Goal: Task Accomplishment & Management: Manage account settings

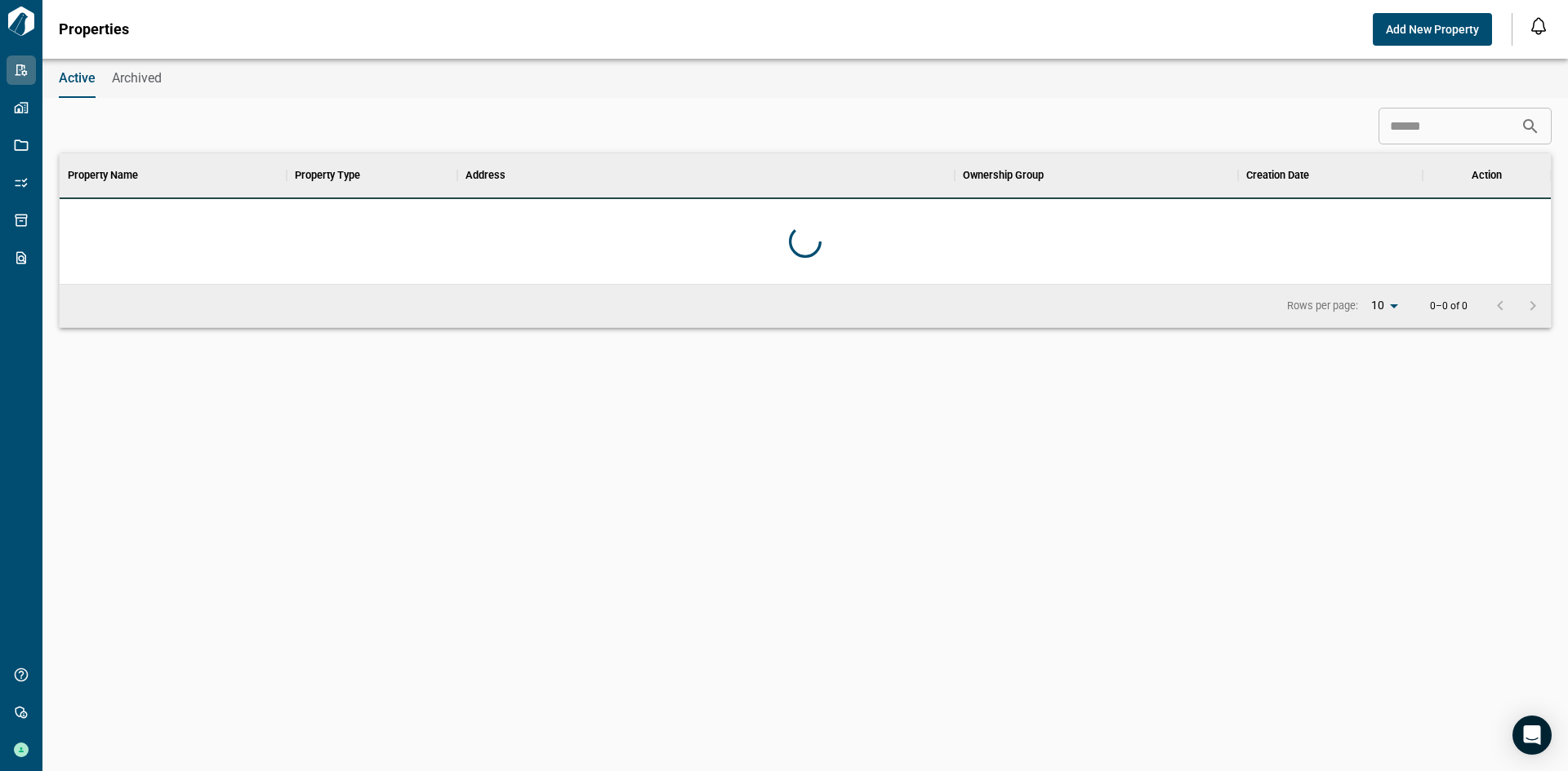
scroll to position [118, 1484]
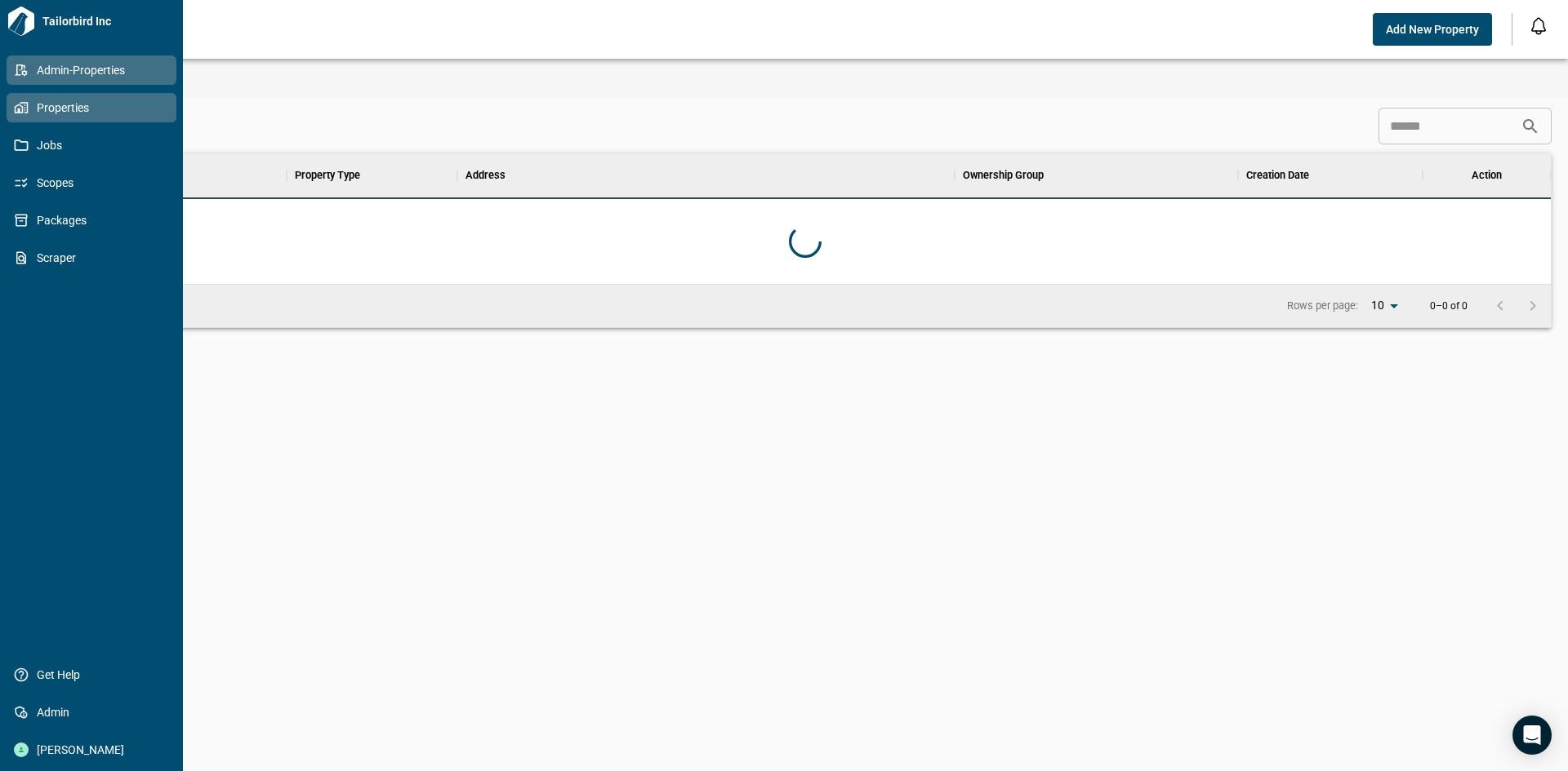
click at [50, 108] on span "Properties" at bounding box center [95, 107] width 132 height 17
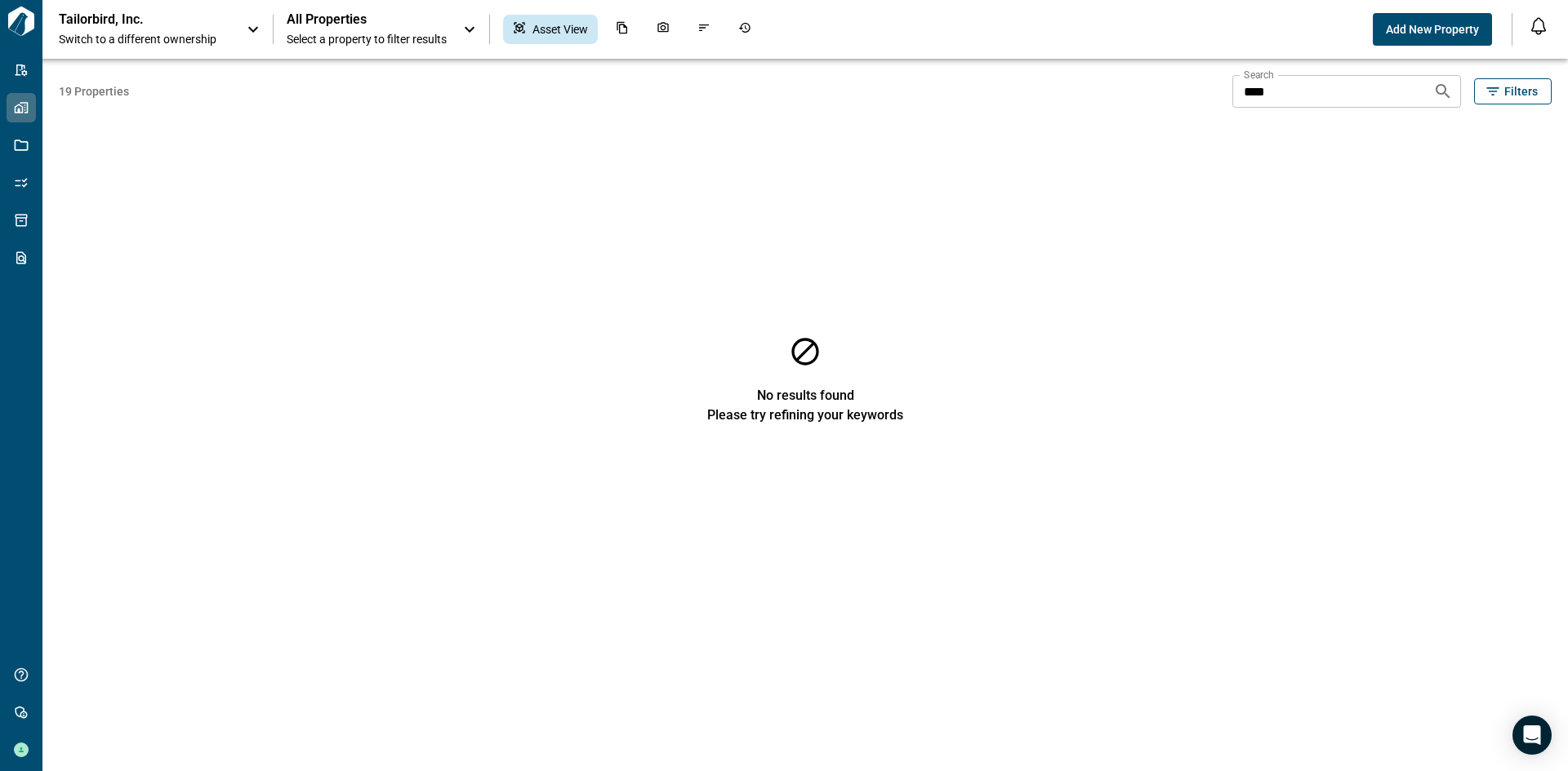
click at [129, 40] on span "Switch to a different ownership" at bounding box center [145, 39] width 171 height 17
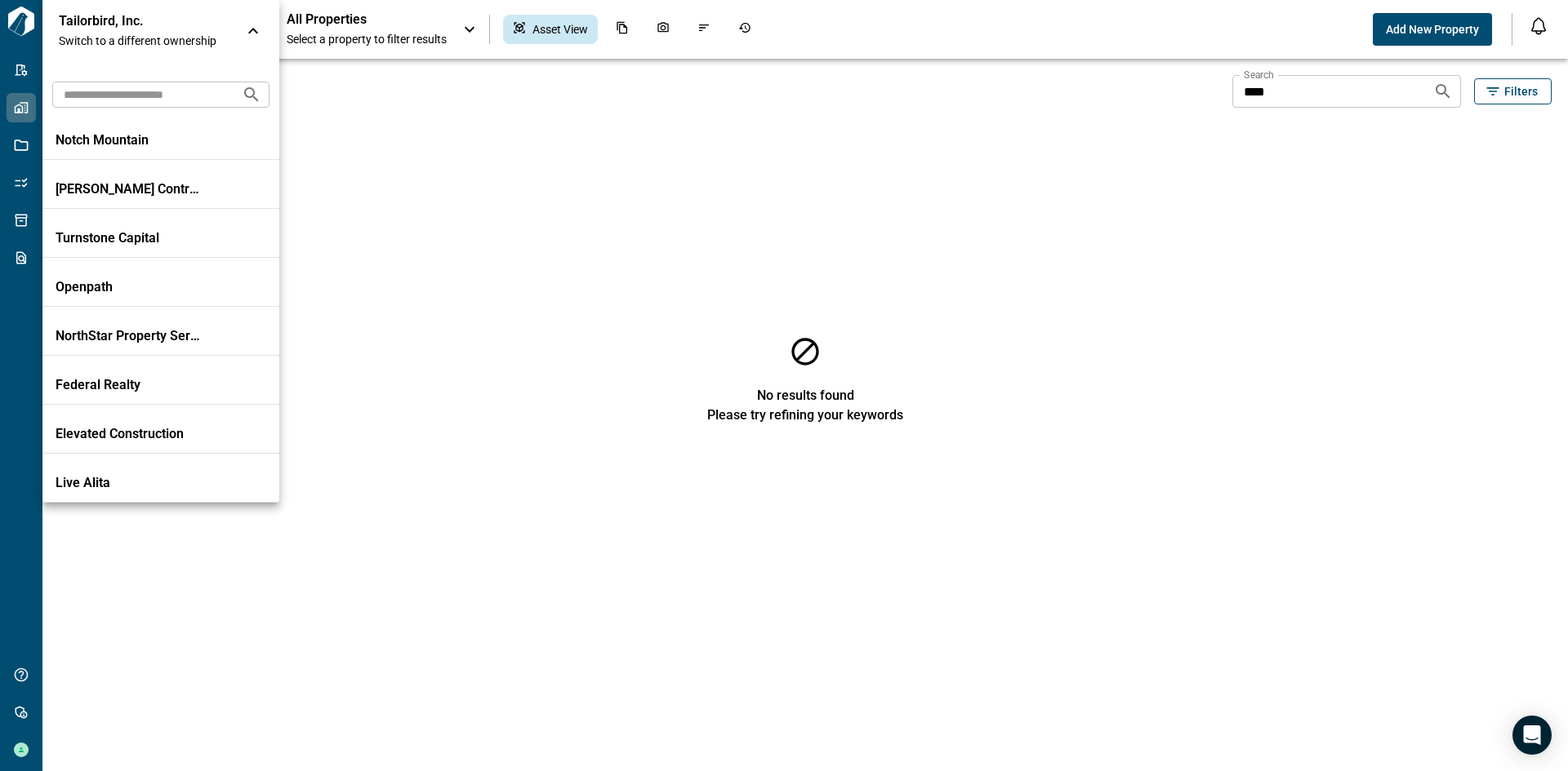
click at [137, 94] on input "text" at bounding box center [140, 94] width 176 height 31
